Goal: Information Seeking & Learning: Check status

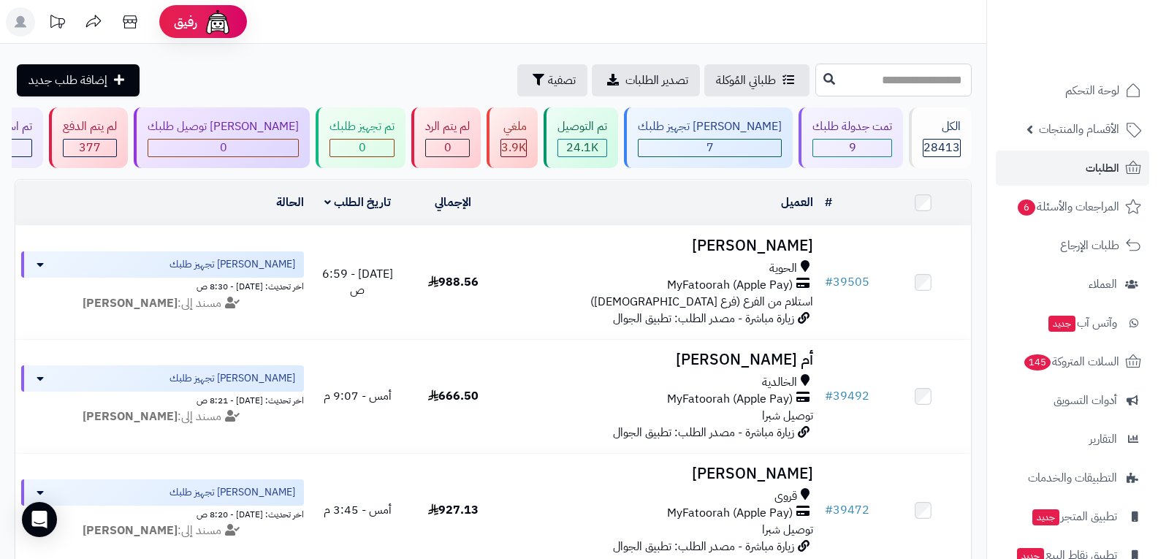
click at [850, 86] on input "text" at bounding box center [894, 80] width 156 height 33
type input "*****"
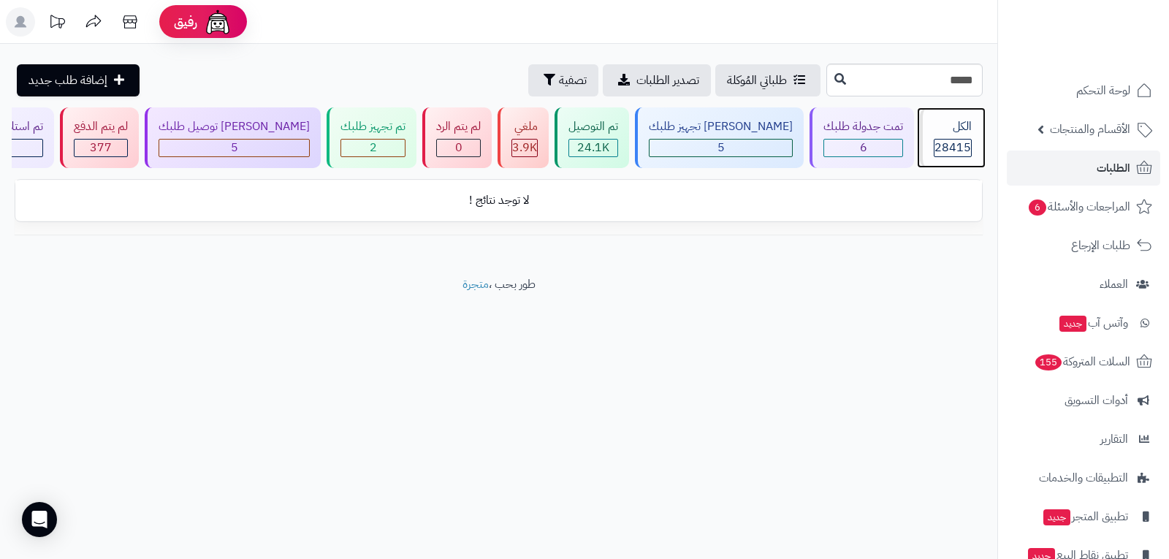
click at [949, 148] on span "28415" at bounding box center [953, 148] width 37 height 18
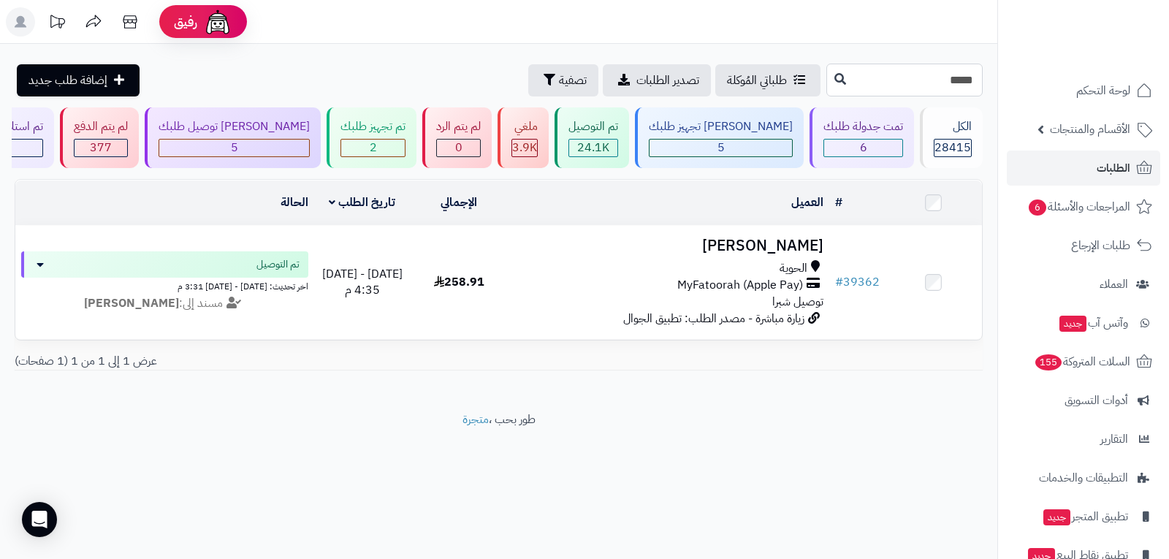
click at [926, 77] on input "*****" at bounding box center [905, 80] width 156 height 33
type input "*****"
click at [931, 83] on input "*****" at bounding box center [905, 80] width 156 height 33
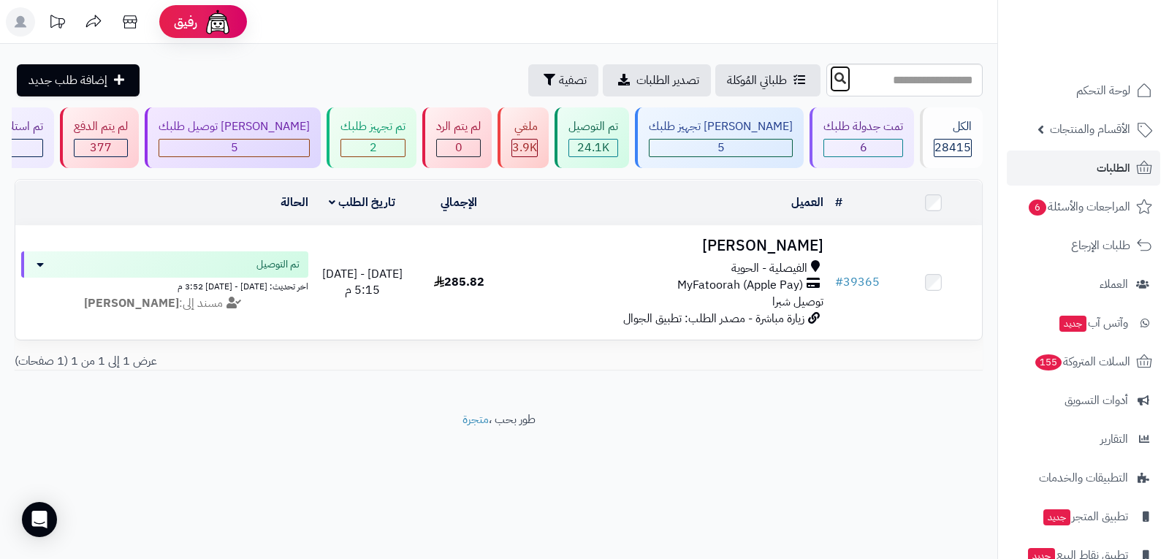
click at [835, 81] on icon at bounding box center [841, 78] width 12 height 12
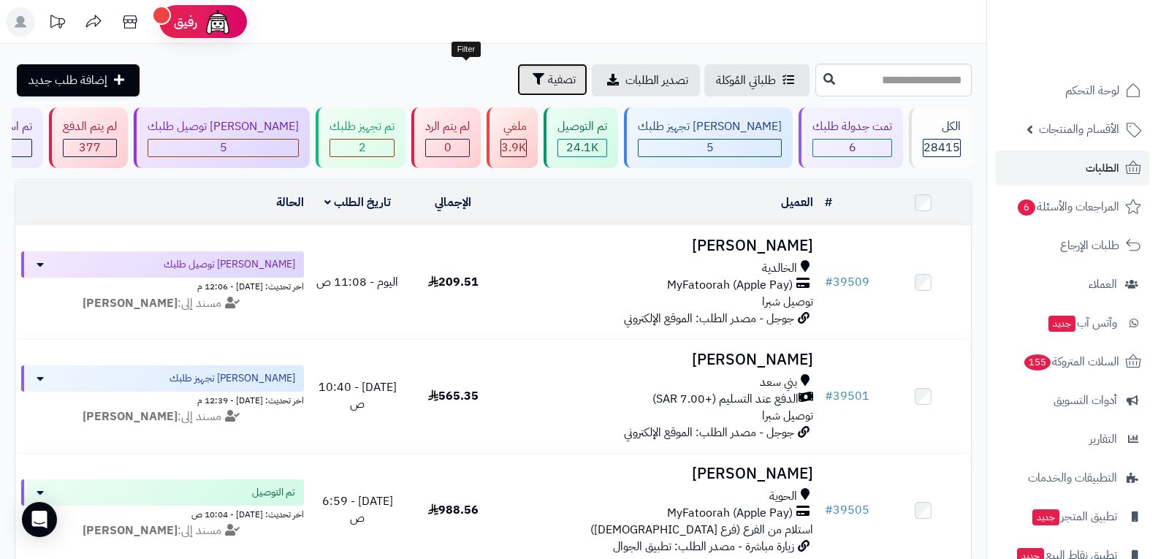
click at [548, 81] on span "تصفية" at bounding box center [562, 80] width 28 height 18
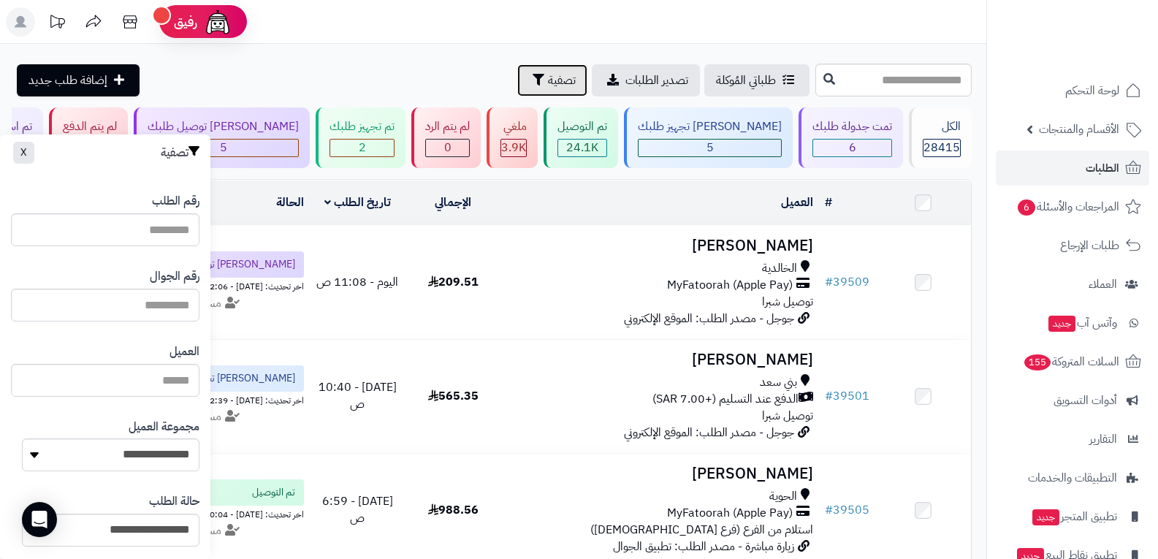
scroll to position [219, 0]
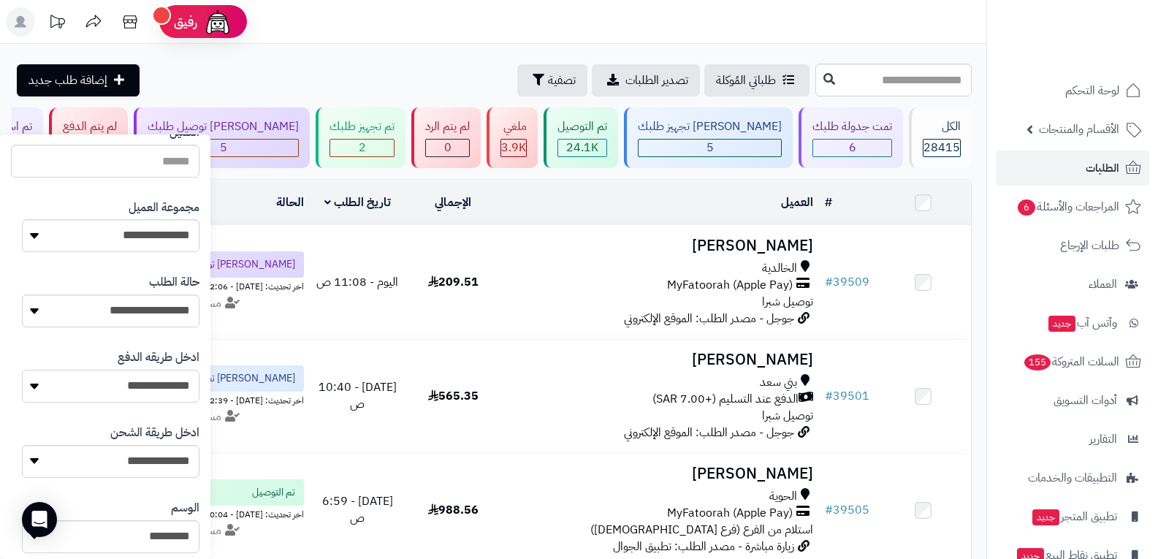
click at [166, 386] on select "**********" at bounding box center [111, 386] width 178 height 33
select select "**********"
click at [22, 370] on select "**********" at bounding box center [111, 386] width 178 height 33
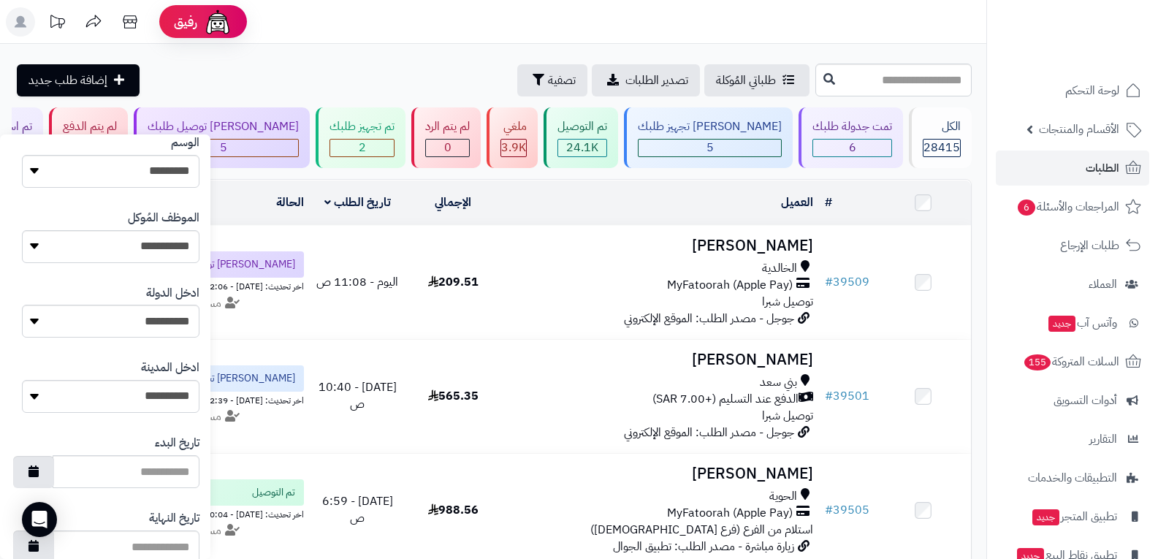
scroll to position [753, 0]
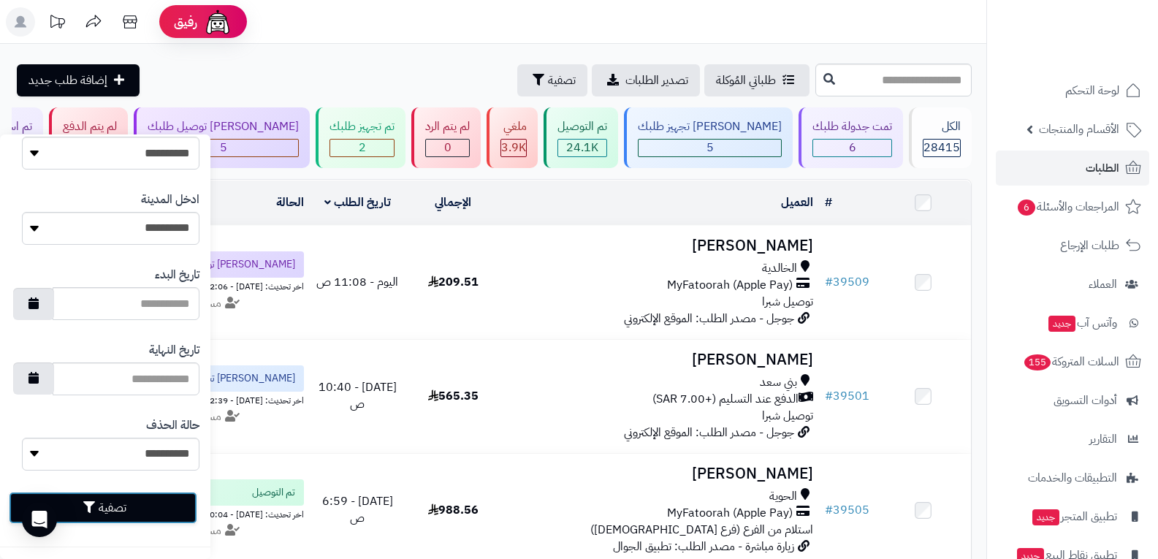
click at [153, 500] on button "تصفية" at bounding box center [103, 508] width 189 height 32
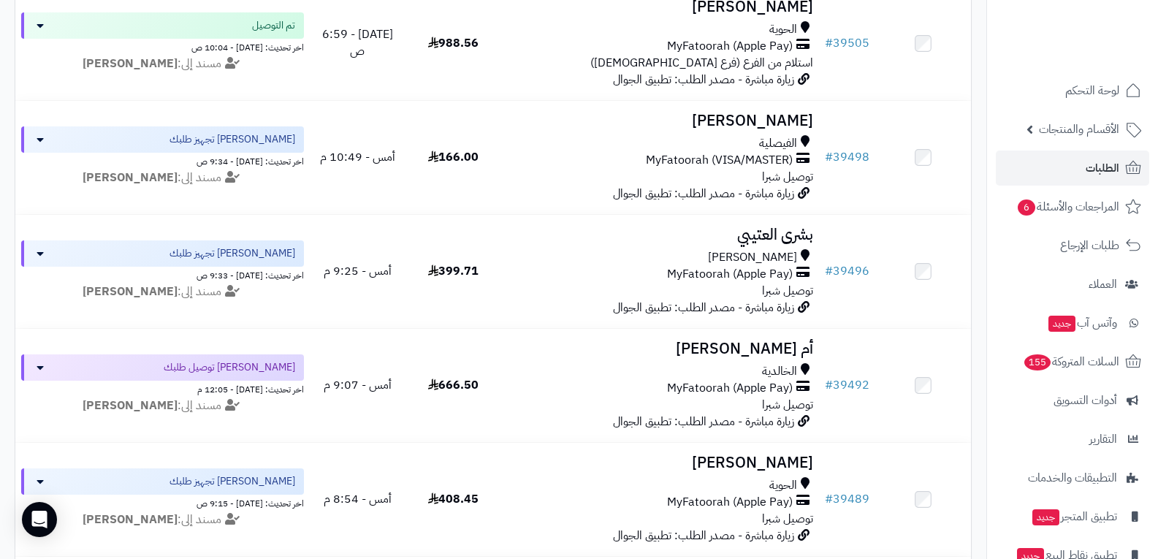
scroll to position [112, 0]
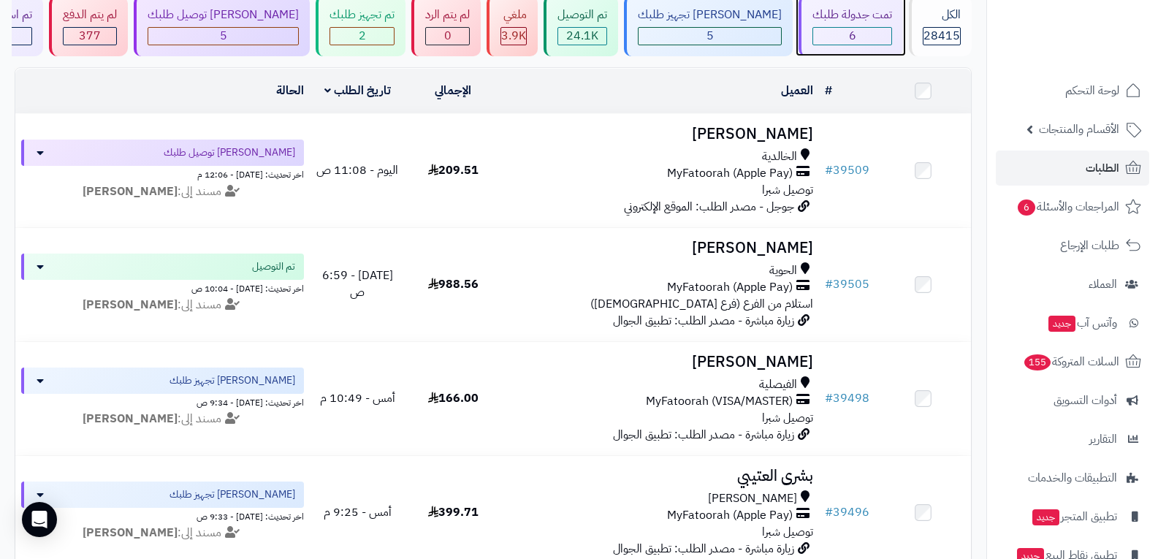
click at [857, 31] on div "6" at bounding box center [853, 36] width 78 height 17
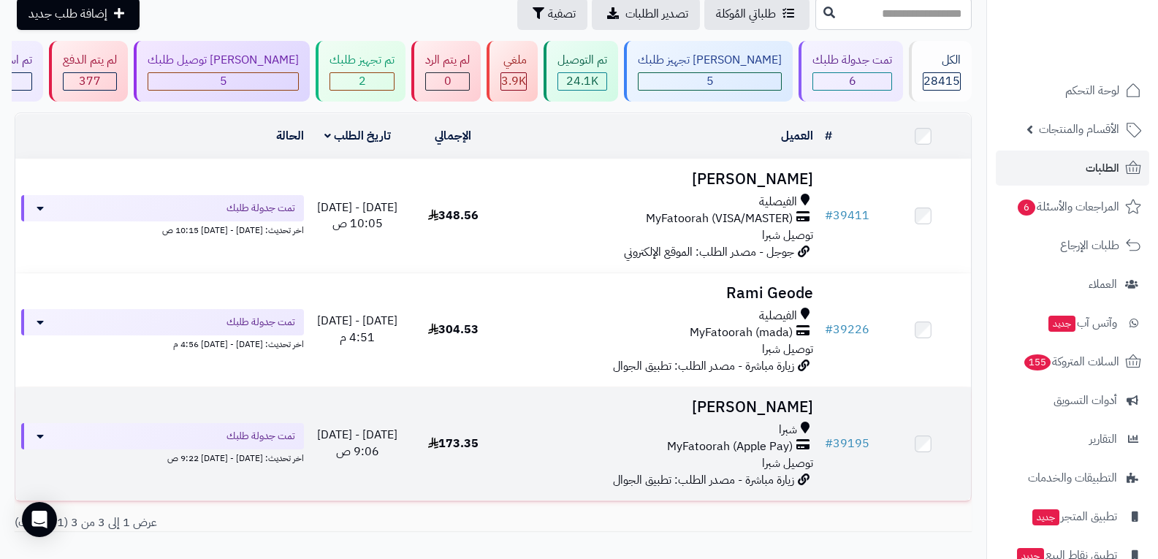
scroll to position [151, 0]
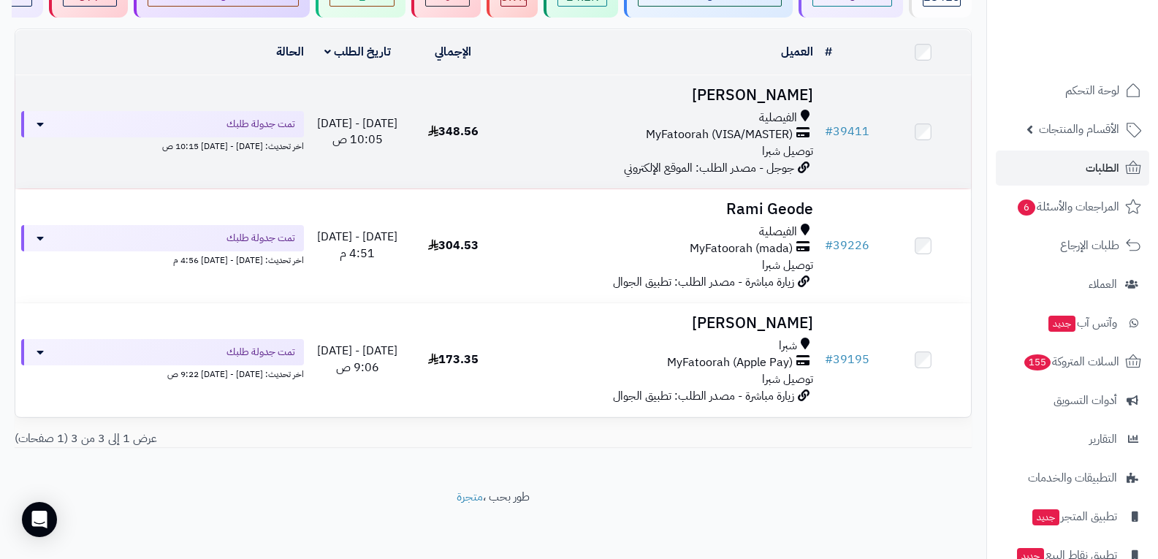
click at [751, 130] on span "MyFatoorah (VISA/MASTER)" at bounding box center [719, 134] width 147 height 17
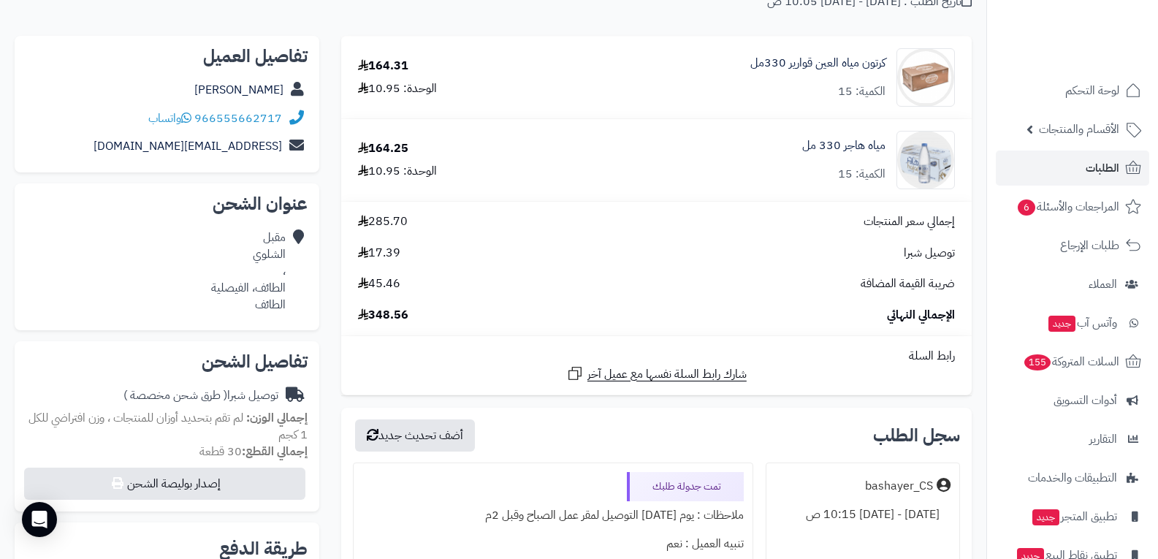
scroll to position [292, 0]
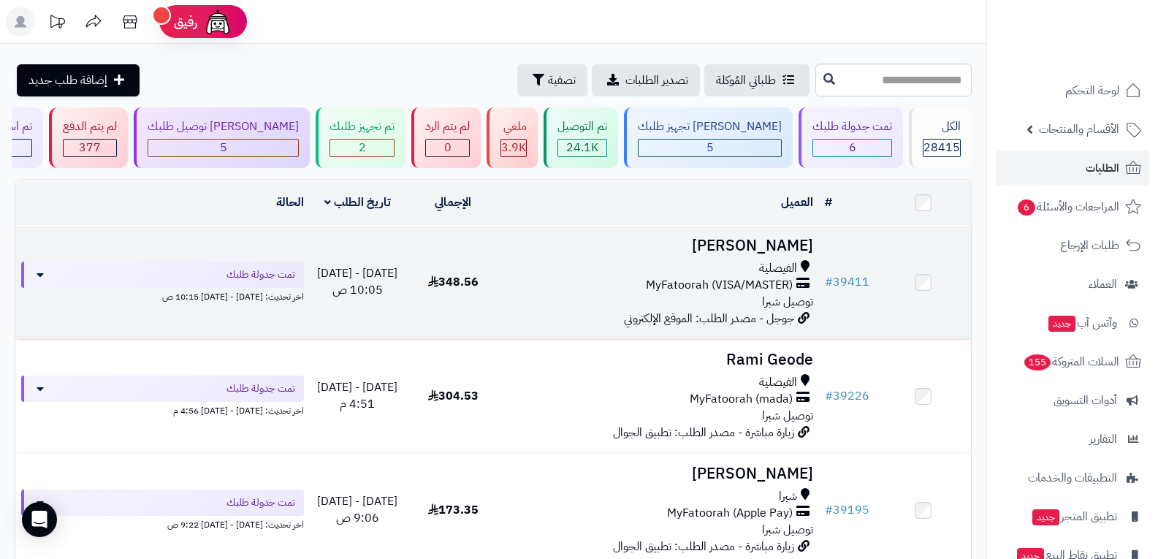
click at [675, 271] on div "الفيصلية" at bounding box center [660, 268] width 307 height 17
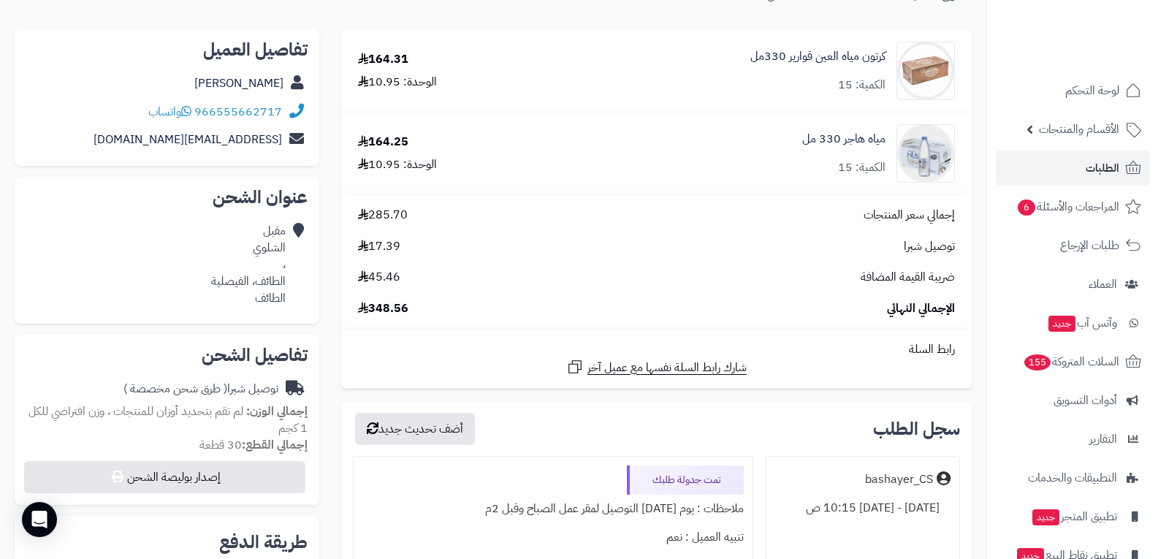
scroll to position [365, 0]
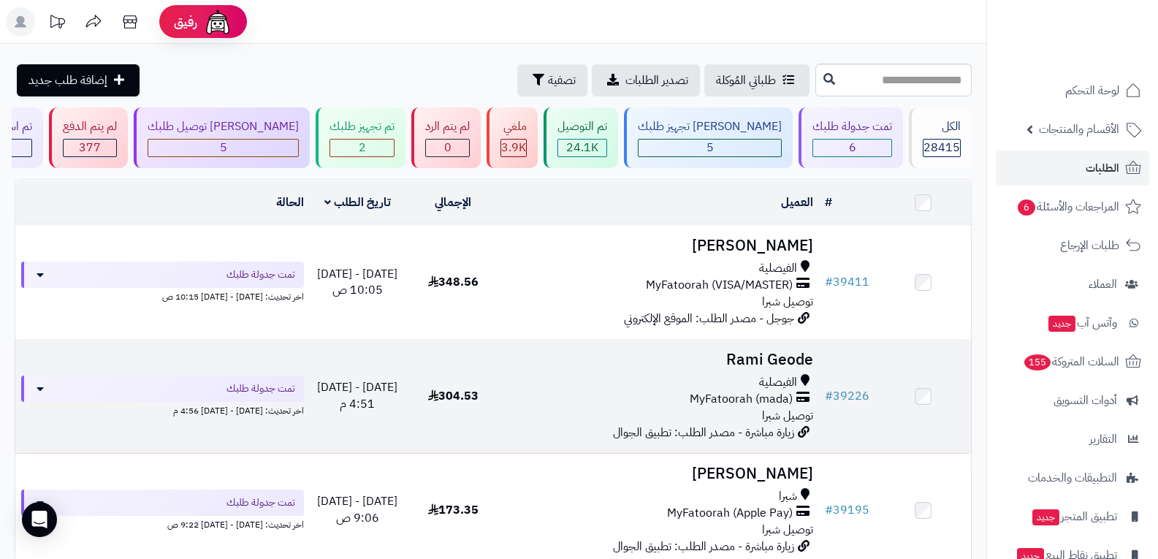
click at [712, 406] on div "الفيصلية MyFatoorah (mada) توصيل شبرا" at bounding box center [660, 399] width 307 height 50
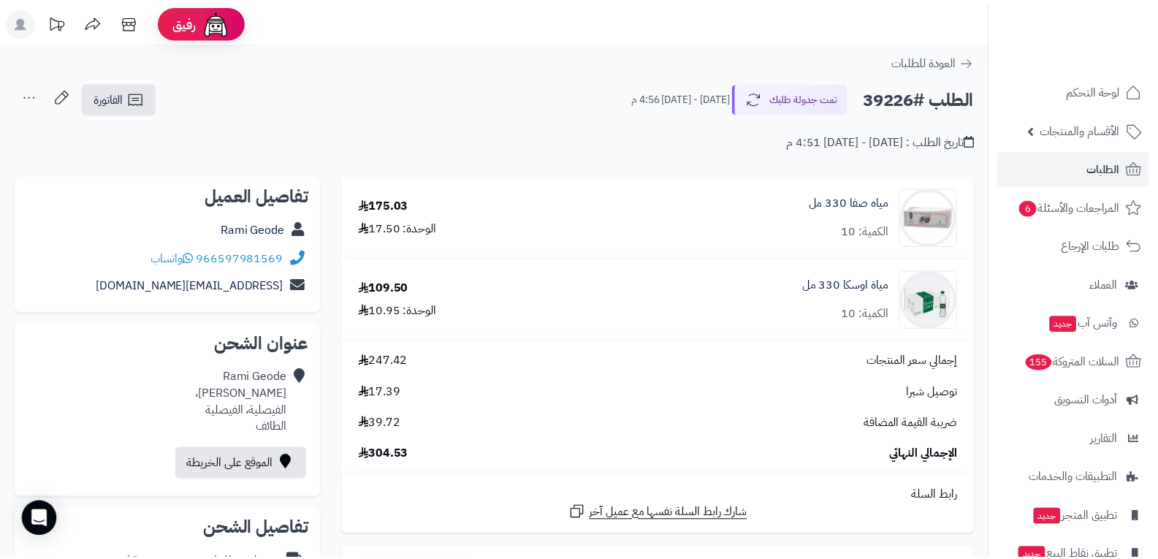
scroll to position [365, 0]
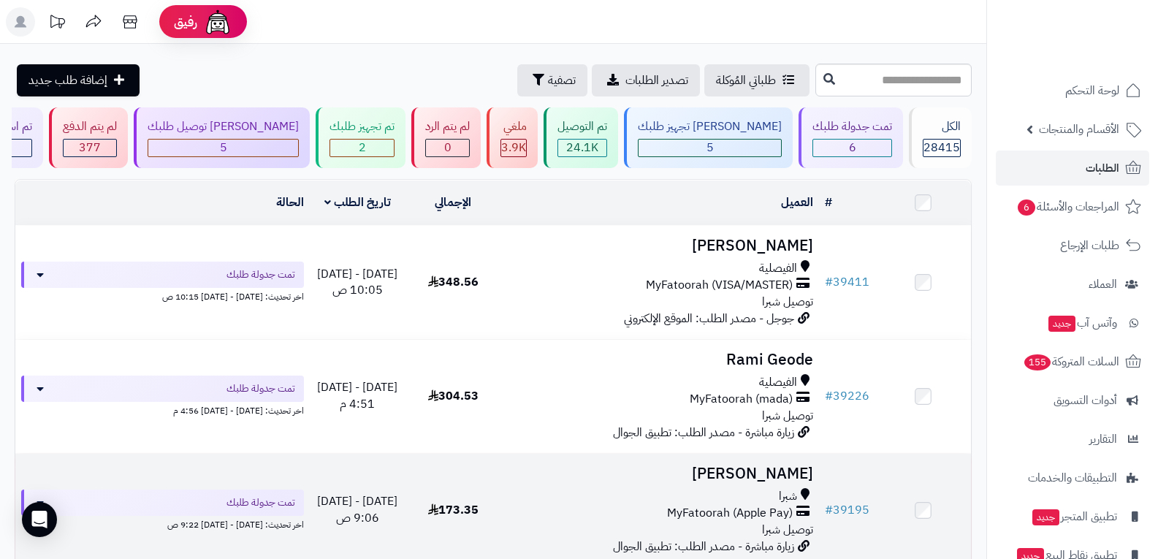
click at [713, 485] on td "محمد الحمياني شبرا MyFatoorah (Apple Pay) توصيل شبرا زيارة مباشرة - مصدر الطلب:…" at bounding box center [660, 510] width 319 height 113
click at [702, 501] on div "شبرا" at bounding box center [660, 496] width 307 height 17
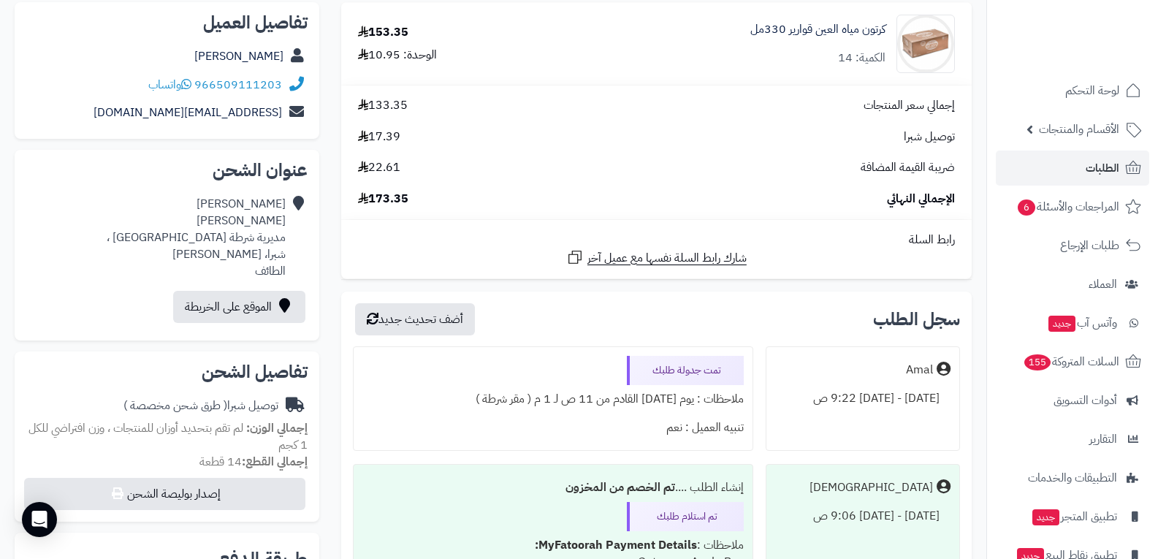
scroll to position [365, 0]
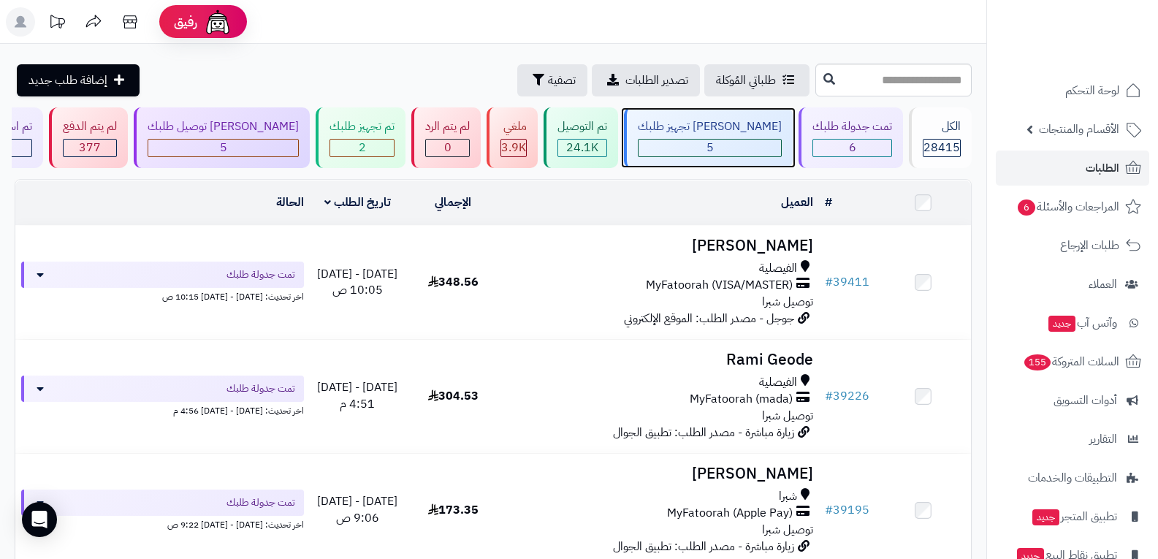
click at [737, 145] on div "5" at bounding box center [710, 148] width 143 height 17
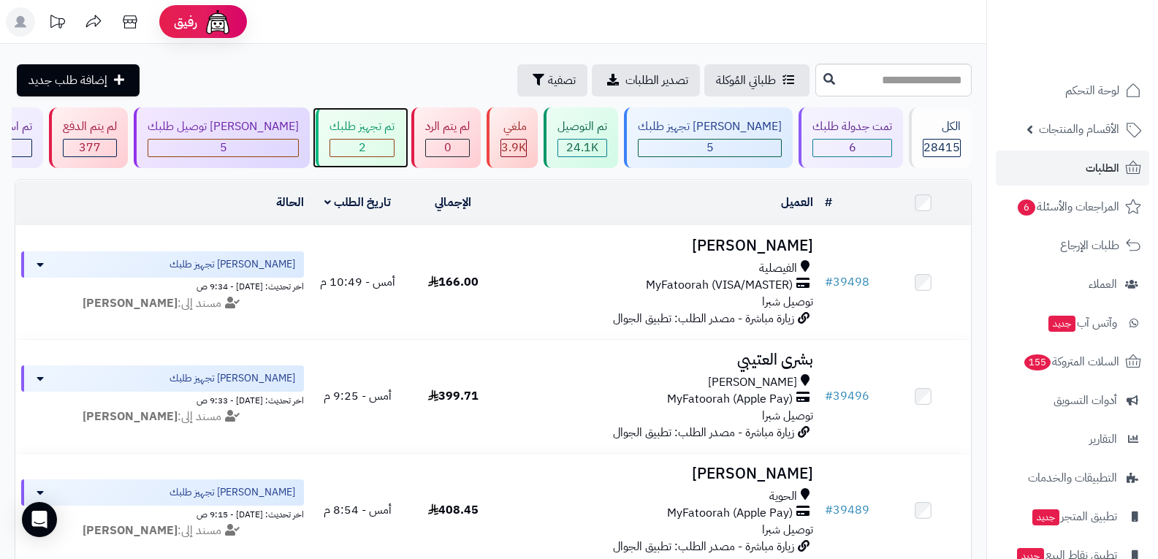
click at [394, 148] on div "2" at bounding box center [362, 148] width 64 height 17
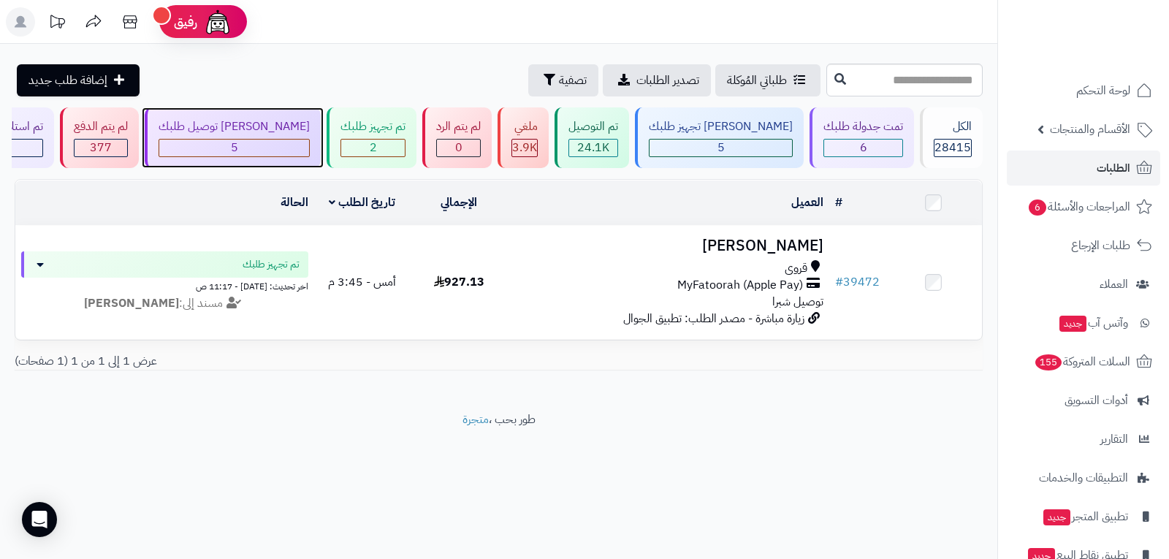
click at [291, 142] on div "5" at bounding box center [234, 148] width 150 height 17
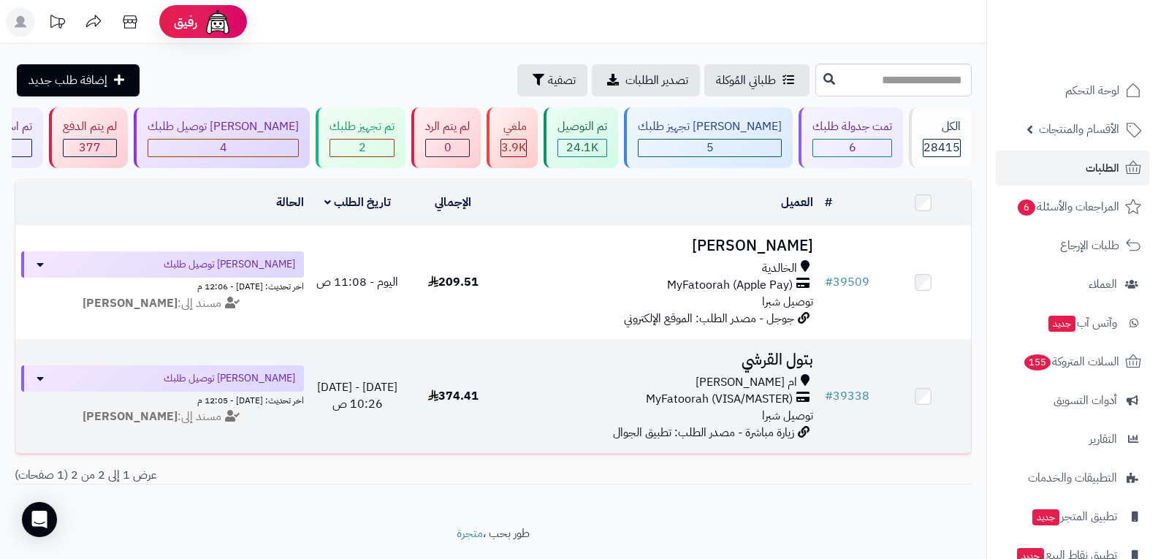
click at [687, 383] on div "ام [PERSON_NAME]" at bounding box center [660, 382] width 307 height 17
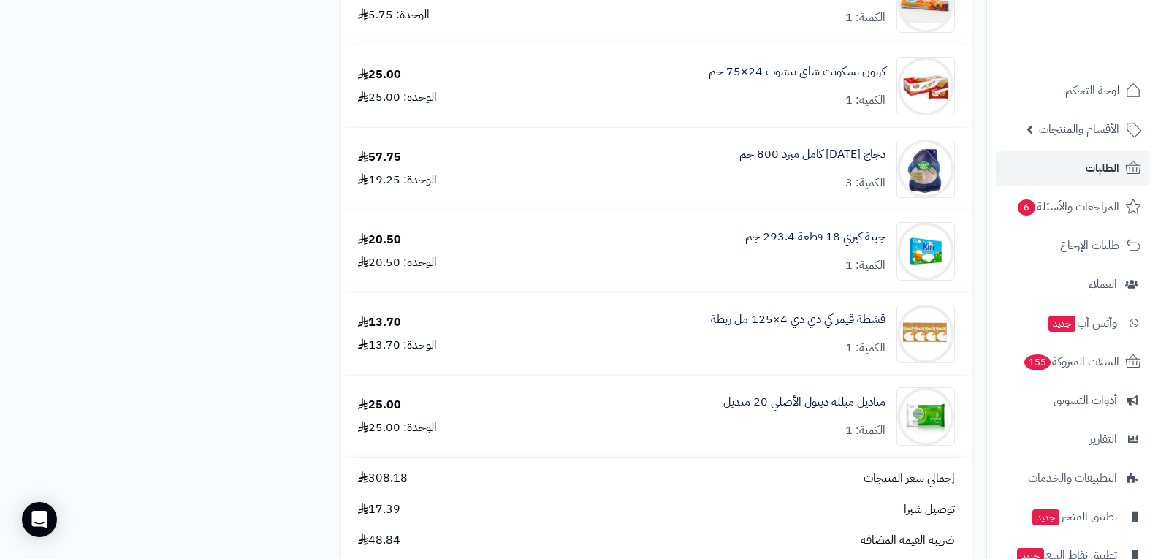
scroll to position [1169, 0]
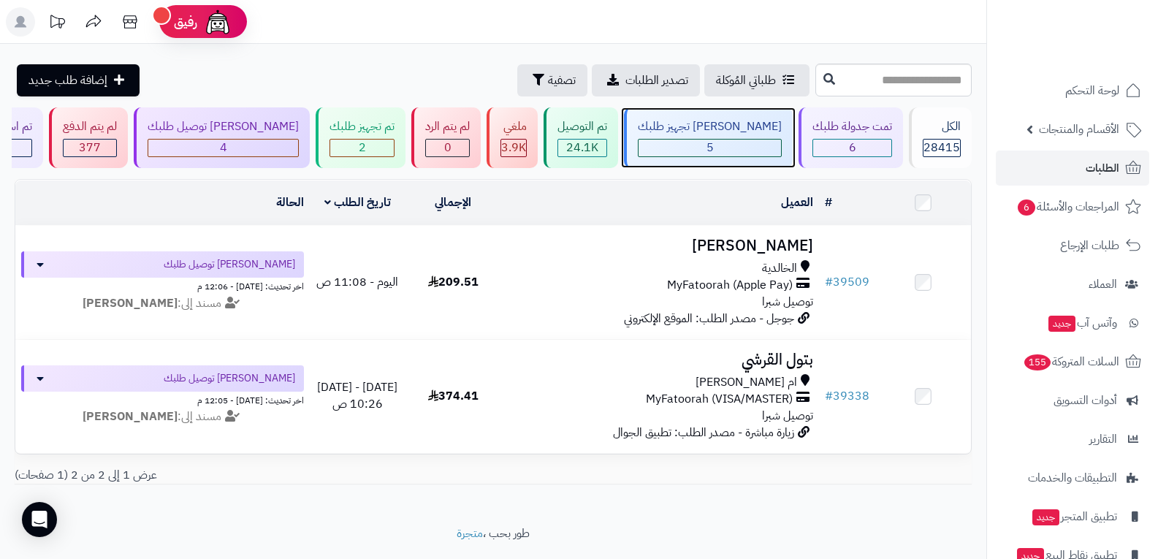
click at [714, 141] on span "5" at bounding box center [710, 148] width 7 height 18
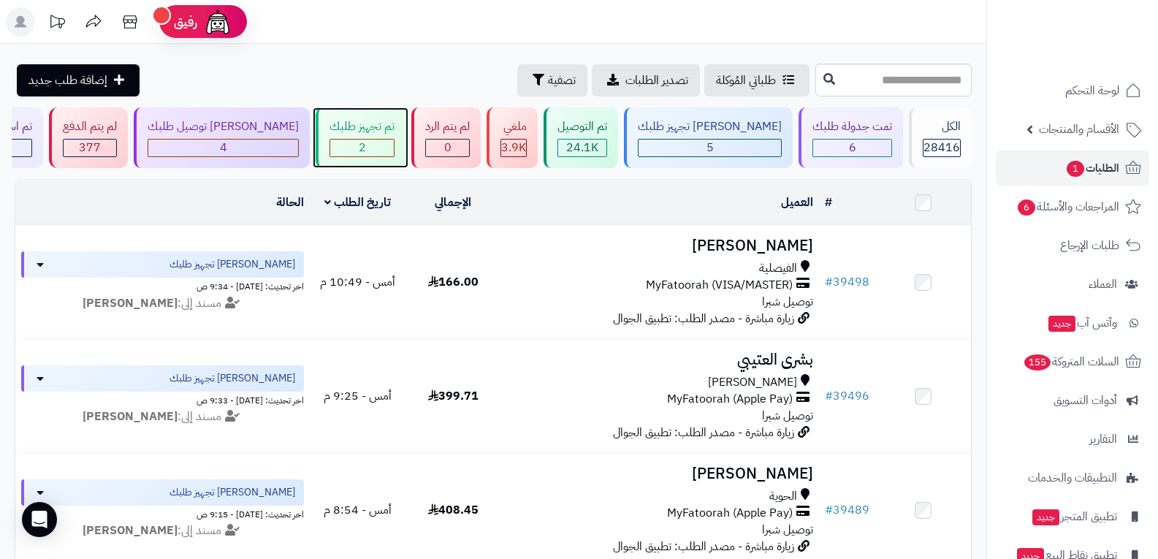
click at [366, 144] on span "2" at bounding box center [362, 148] width 7 height 18
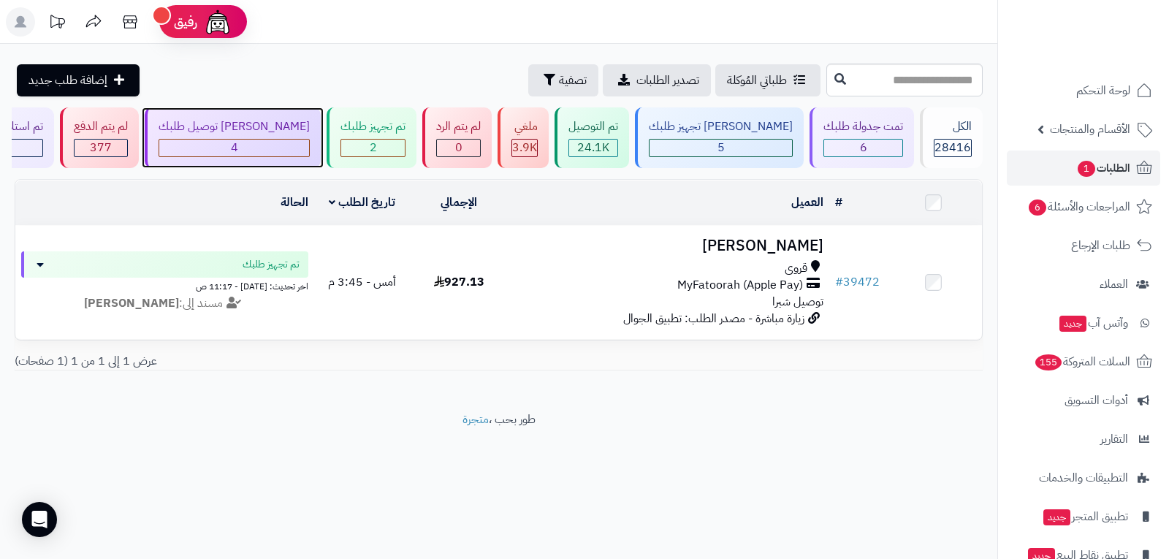
click at [289, 150] on div "4" at bounding box center [234, 148] width 150 height 17
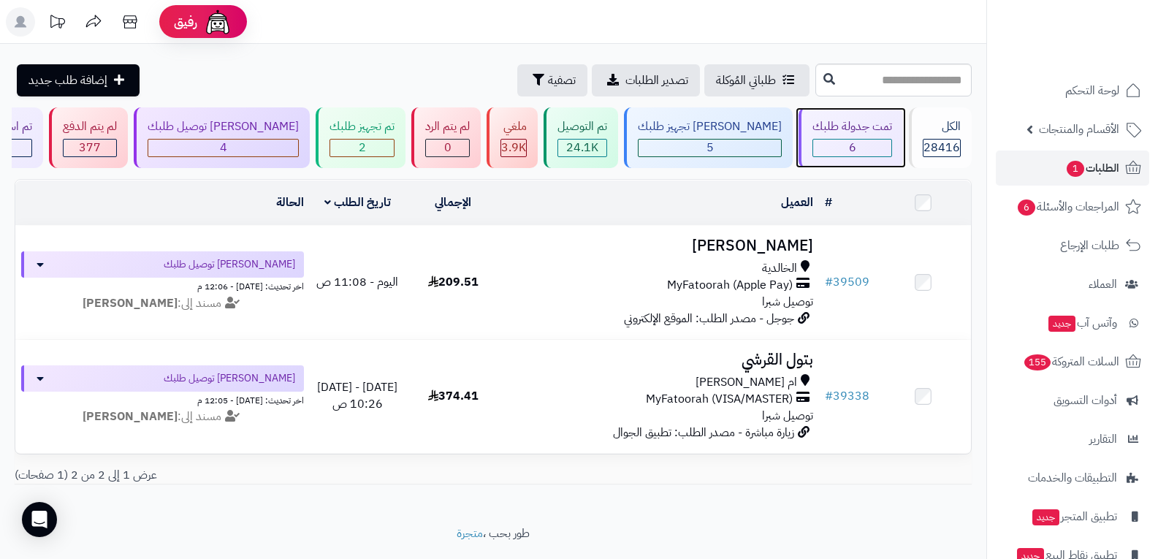
click at [859, 140] on div "6" at bounding box center [853, 148] width 78 height 17
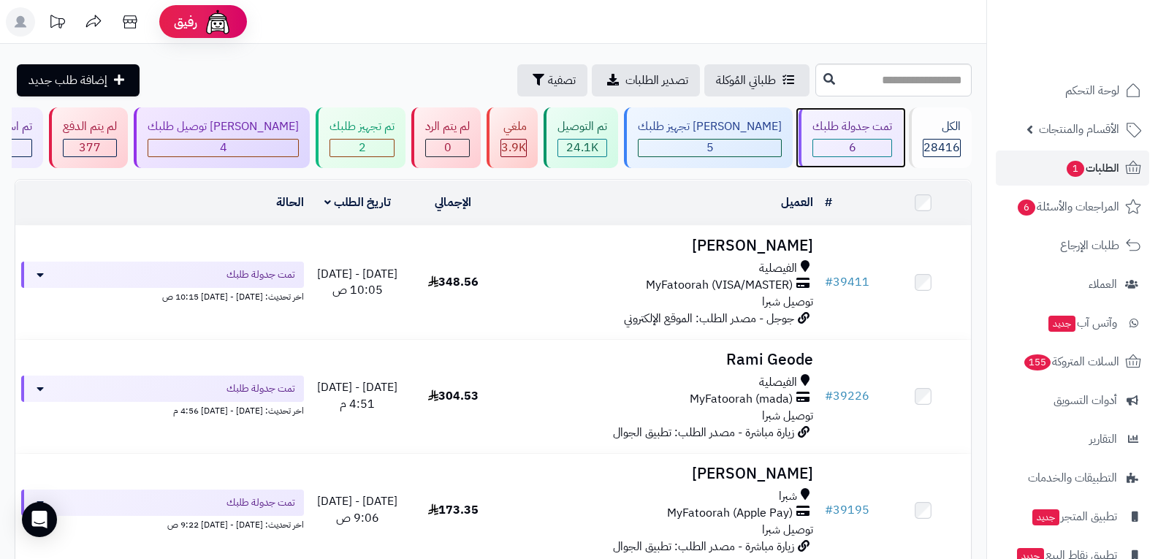
click at [835, 145] on div "6" at bounding box center [853, 148] width 78 height 17
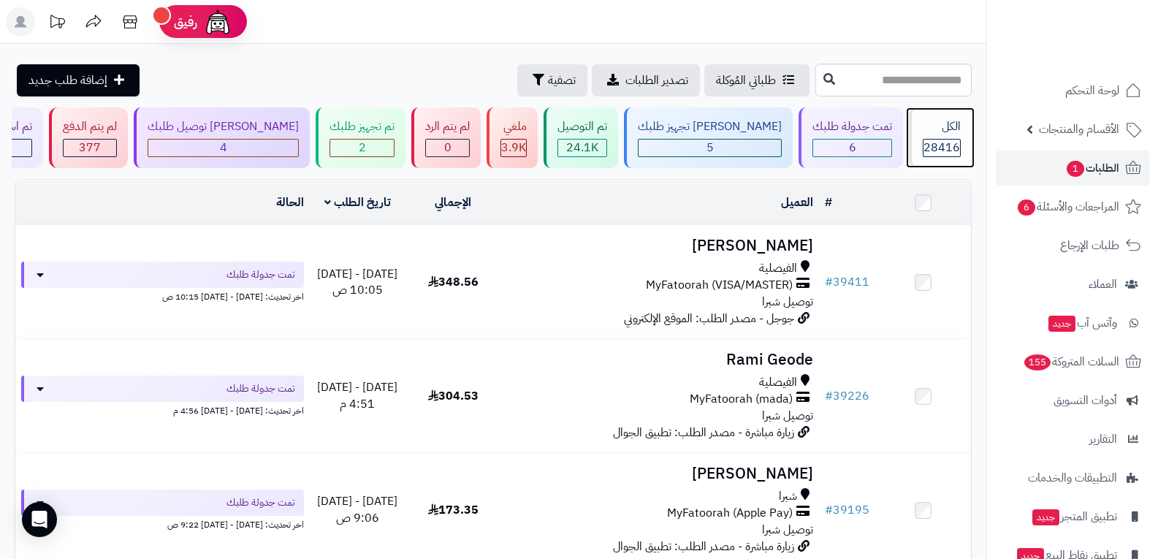
click at [957, 143] on span "28416" at bounding box center [942, 148] width 37 height 18
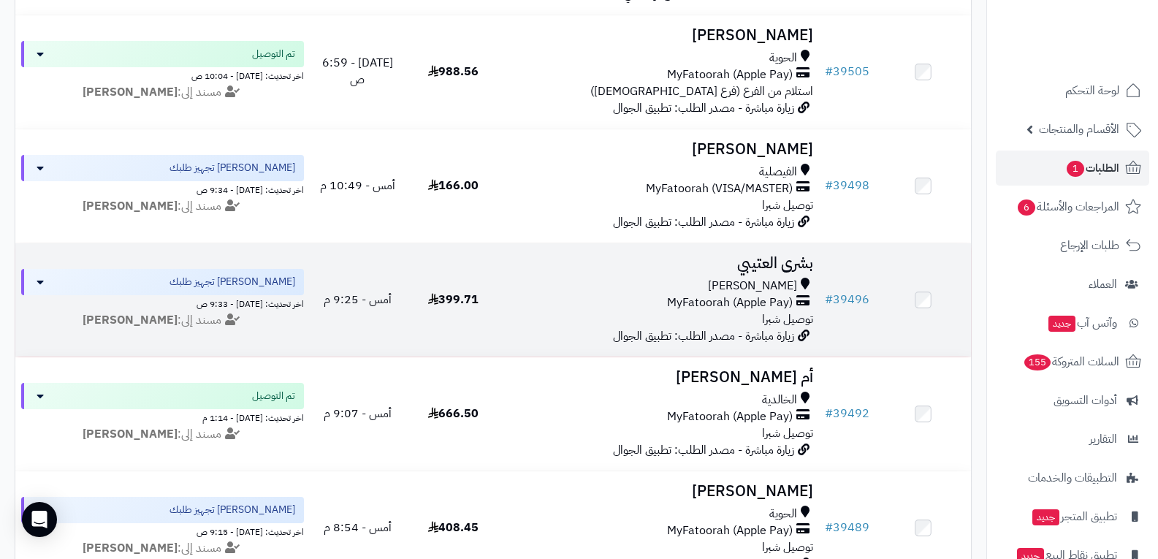
scroll to position [512, 0]
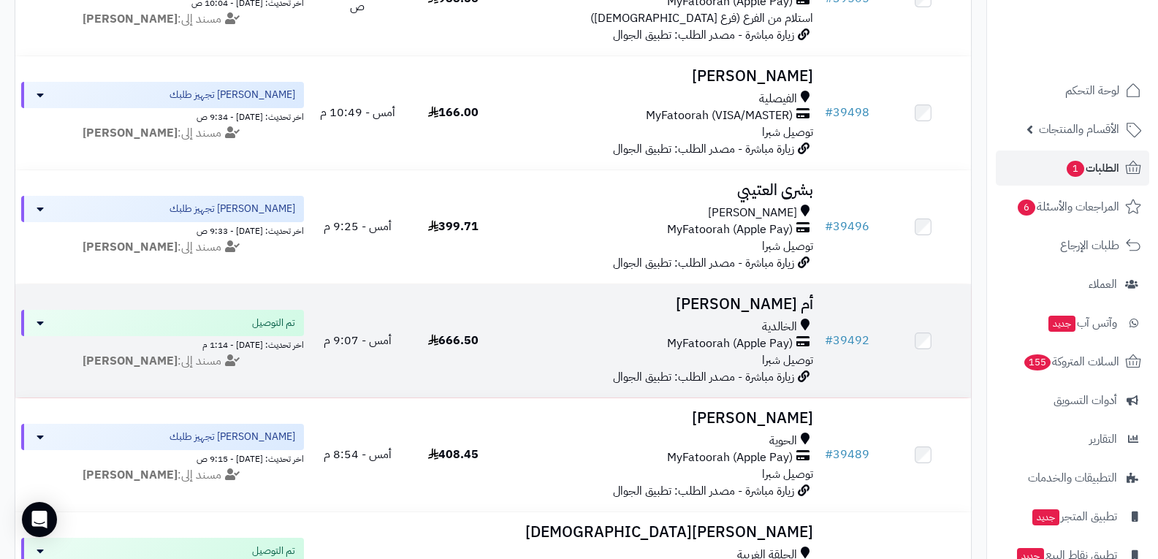
click at [744, 351] on div "الخالدية MyFatoorah (Apple Pay) توصيل شبرا" at bounding box center [660, 344] width 307 height 50
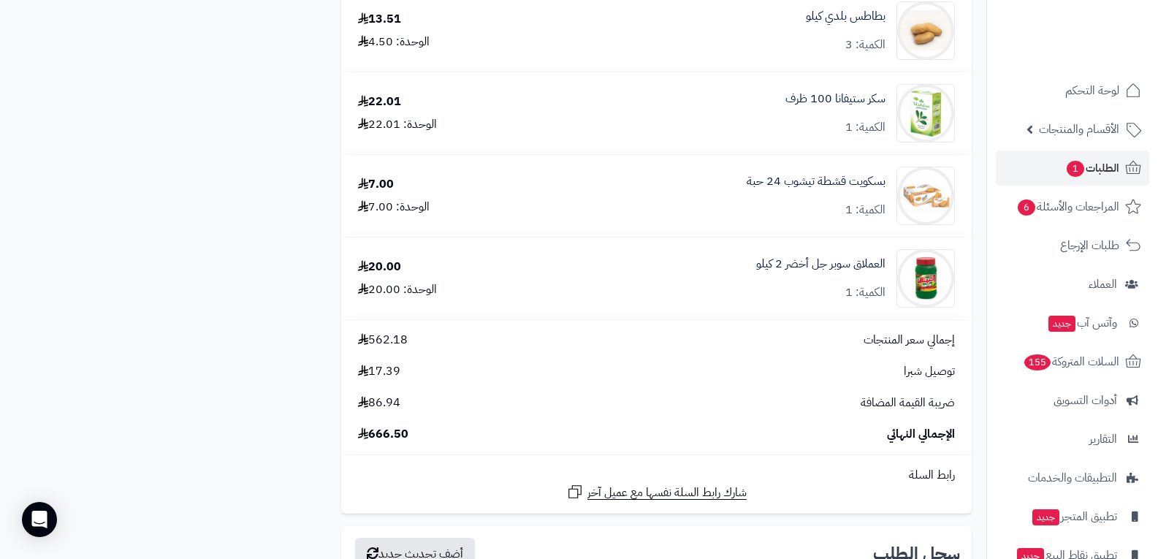
scroll to position [2339, 0]
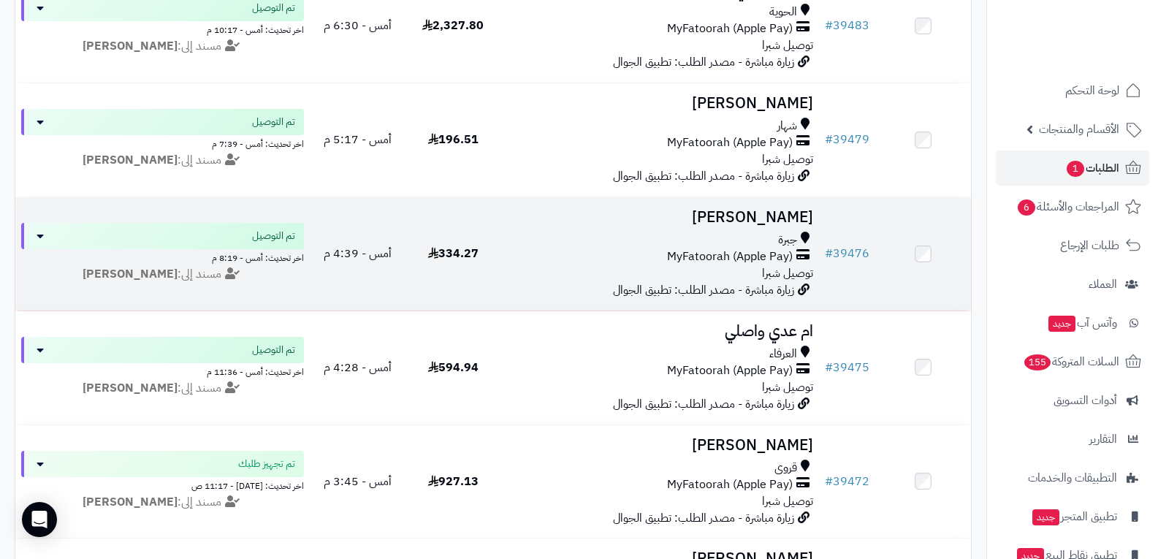
scroll to position [1316, 0]
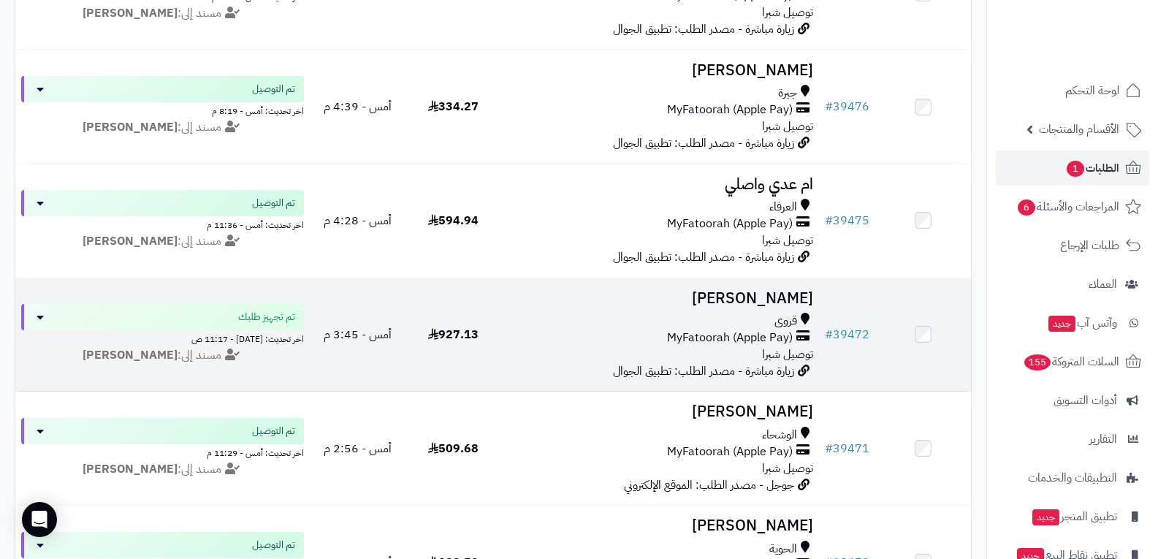
click at [750, 346] on div "قروى MyFatoorah (Apple Pay) توصيل شبرا" at bounding box center [660, 338] width 307 height 50
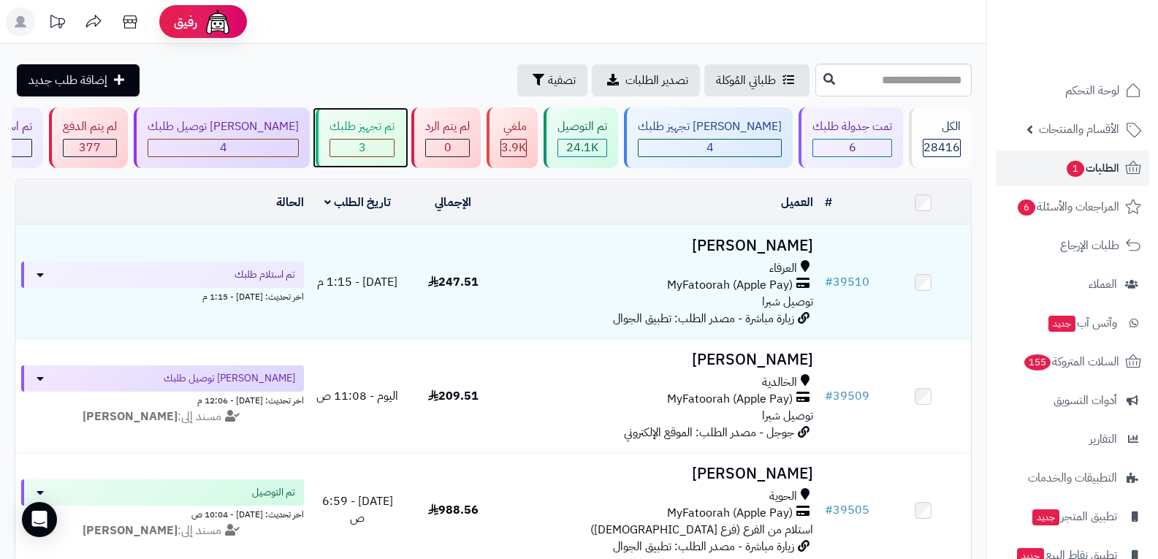
click at [394, 141] on div "3" at bounding box center [362, 148] width 64 height 17
